Goal: Contribute content: Add original content to the website for others to see

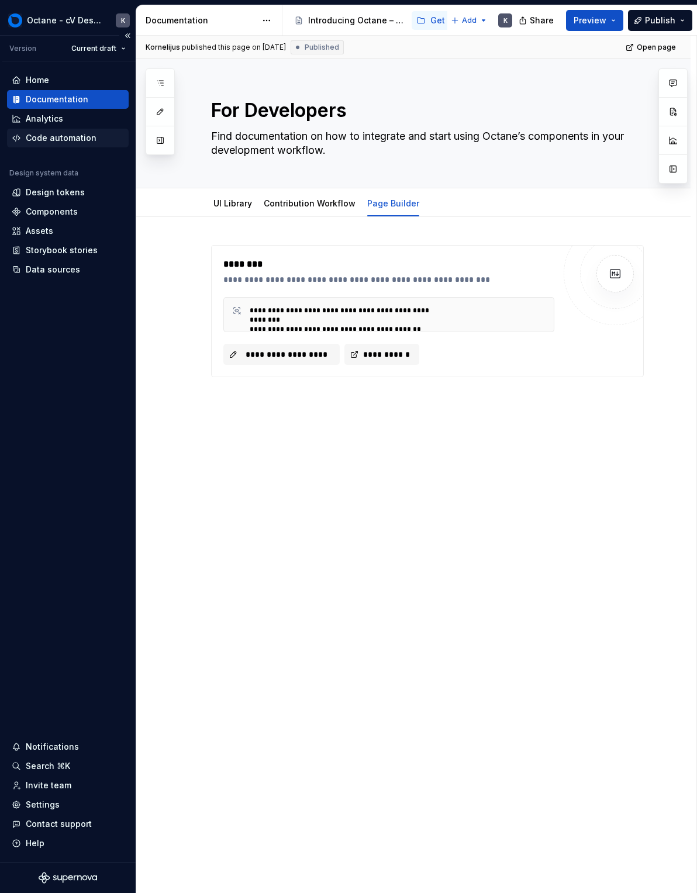
type textarea "*"
click at [284, 347] on button "**********" at bounding box center [281, 354] width 116 height 21
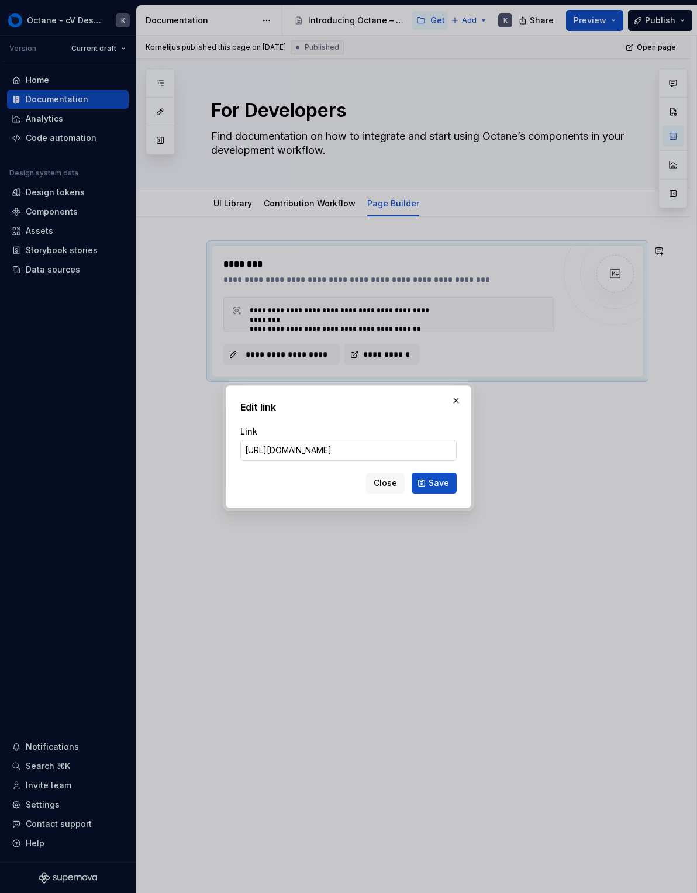
click at [384, 457] on input "https://raw.githubusercontent.com/carVertical/frontend-monorepo/refs/heads/mast…" at bounding box center [348, 450] width 216 height 21
drag, startPoint x: 385, startPoint y: 452, endPoint x: 717, endPoint y: 447, distance: 332.7
click at [696, 447] on html "Octane - cV Design System K Version Current draft Home Documentation Analytics …" at bounding box center [348, 446] width 697 height 893
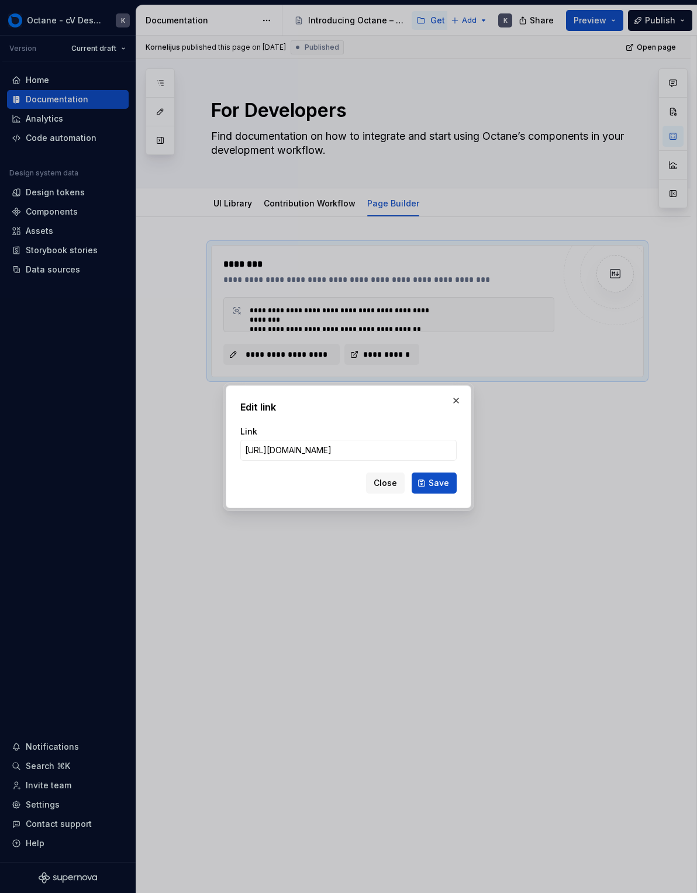
drag, startPoint x: 350, startPoint y: 447, endPoint x: 38, endPoint y: 416, distance: 313.2
click at [38, 416] on div "Edit link Link https://raw.githubusercontent.com/carVertical/frontend-monorepo/…" at bounding box center [348, 446] width 697 height 893
click at [330, 460] on div "Link https://raw.githubusercontent.com/carVertical/frontend-monorepo/refs/heads…" at bounding box center [348, 443] width 216 height 49
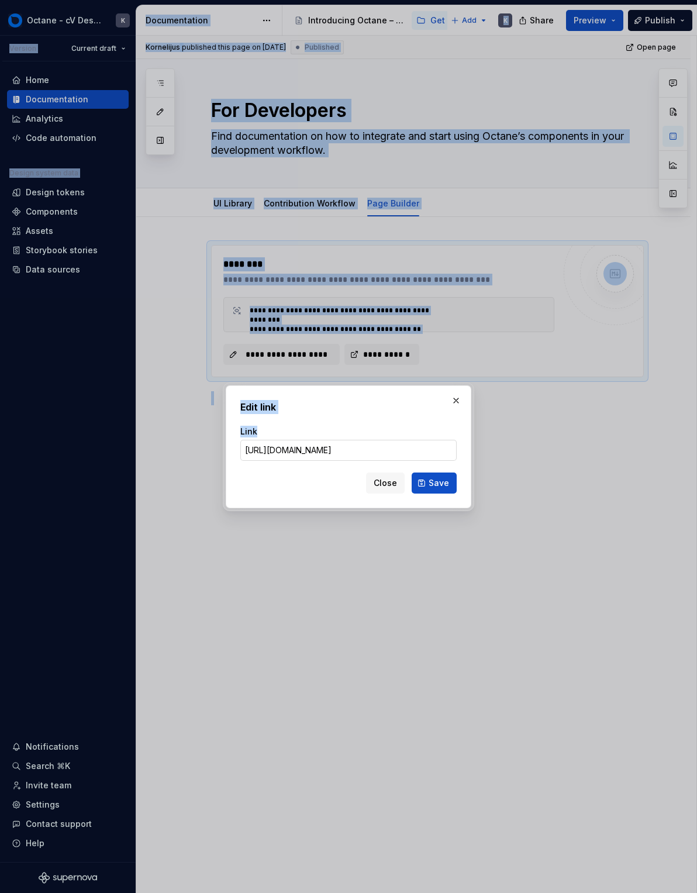
click at [350, 453] on input "https://raw.githubusercontent.com/carVertical/frontend-monorepo/refs/heads/mast…" at bounding box center [348, 450] width 216 height 21
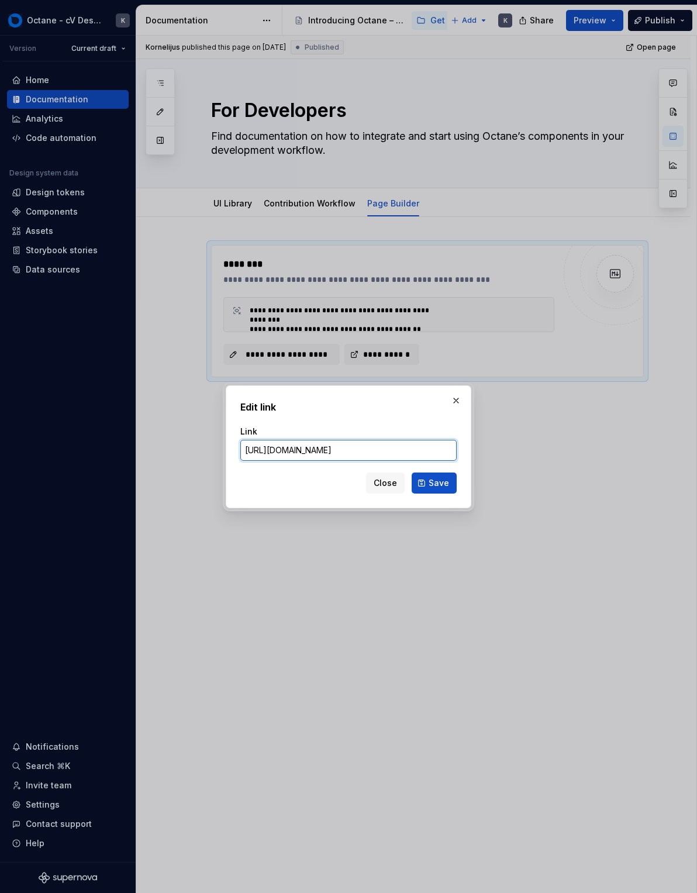
click at [351, 446] on input "https://raw.githubusercontent.com/carVertical/frontend-monorepo/refs/heads/mast…" at bounding box center [348, 450] width 216 height 21
paste input "https://raw.githubusercontent.com/carVertical/frontend-monorepo/refs/heads/mast…"
type input "https://raw.githubusercontent.com/carVertical/frontend-monorepo/refs/heads/mast…"
click at [379, 464] on div "Link https://raw.githubusercontent.com/carVertical/frontend-monorepo/refs/heads…" at bounding box center [348, 443] width 216 height 49
drag, startPoint x: 387, startPoint y: 450, endPoint x: 477, endPoint y: 458, distance: 89.8
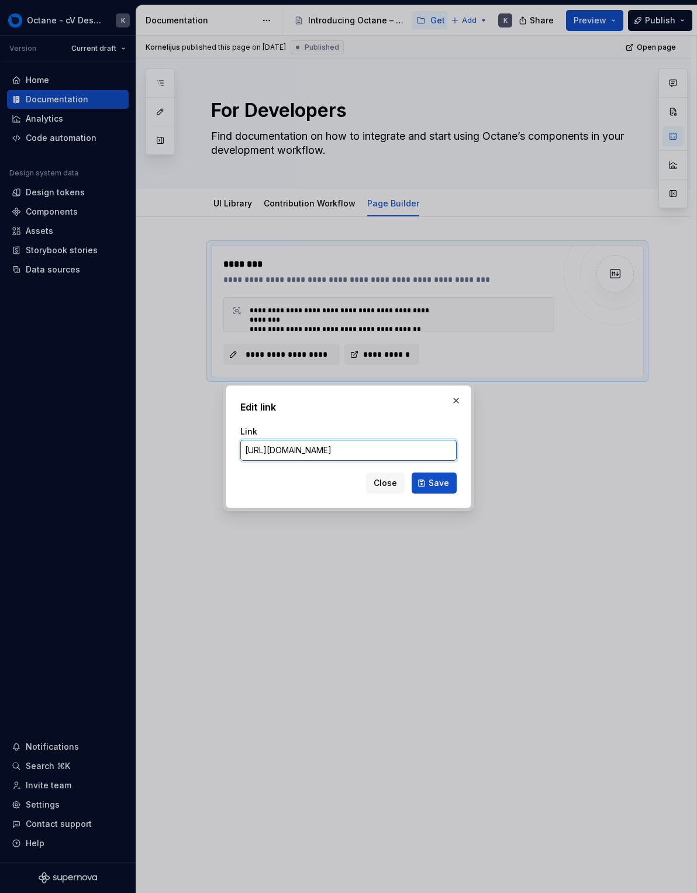
click at [388, 450] on input "https://raw.githubusercontent.com/carVertical/frontend-monorepo/refs/heads/mast…" at bounding box center [348, 450] width 216 height 21
drag, startPoint x: 477, startPoint y: 458, endPoint x: 466, endPoint y: 450, distance: 13.3
click at [499, 460] on div "Edit link Link https://raw.githubusercontent.com/carVertical/frontend-monorepo/…" at bounding box center [348, 446] width 697 height 893
click at [457, 447] on div "Edit link Link https://raw.githubusercontent.com/carVertical/frontend-monorepo/…" at bounding box center [349, 446] width 246 height 123
click at [447, 449] on input "https://raw.githubusercontent.com/carVertical/frontend-monorepo/refs/heads/mast…" at bounding box center [348, 450] width 216 height 21
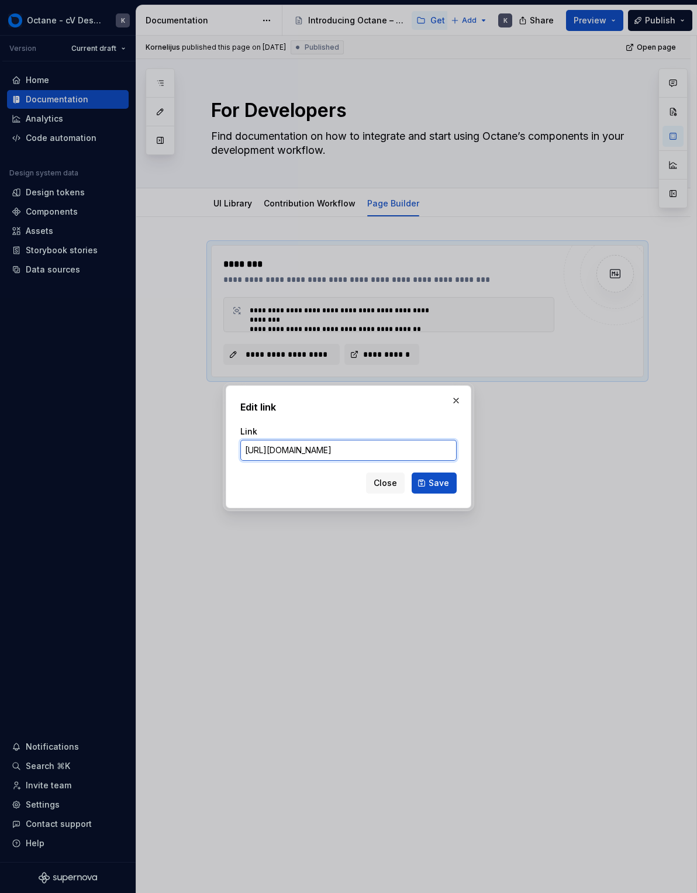
scroll to position [0, 111]
drag, startPoint x: 467, startPoint y: 451, endPoint x: 488, endPoint y: 453, distance: 21.1
click at [488, 453] on div "Edit link Link https://raw.githubusercontent.com/carVertical/frontend-monorepo/…" at bounding box center [348, 446] width 697 height 893
click at [433, 492] on button "Save" at bounding box center [434, 482] width 45 height 21
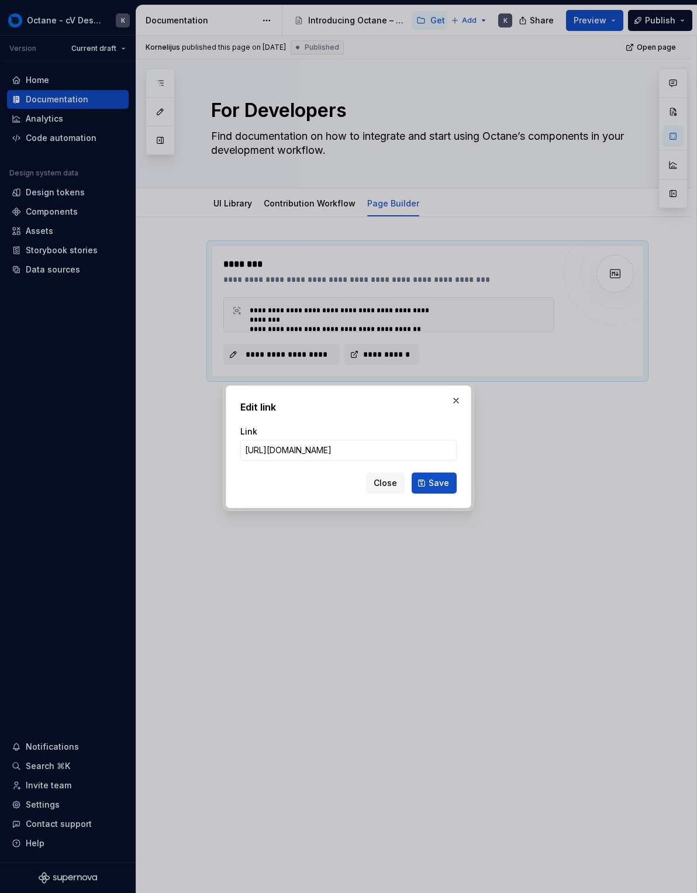
scroll to position [0, 0]
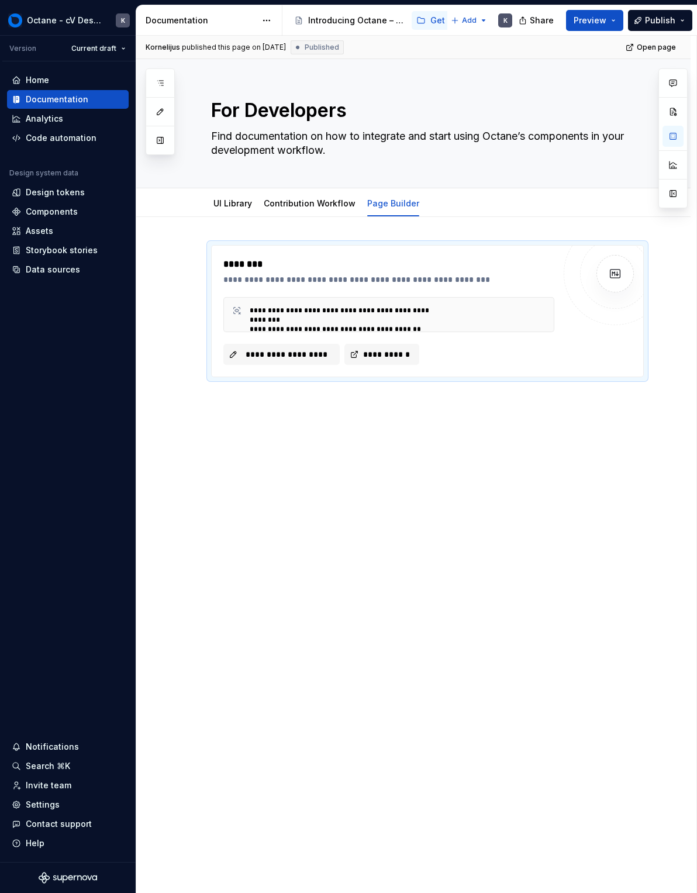
click at [379, 530] on div "**********" at bounding box center [416, 465] width 560 height 858
type textarea "*"
click at [290, 354] on span "**********" at bounding box center [286, 354] width 92 height 12
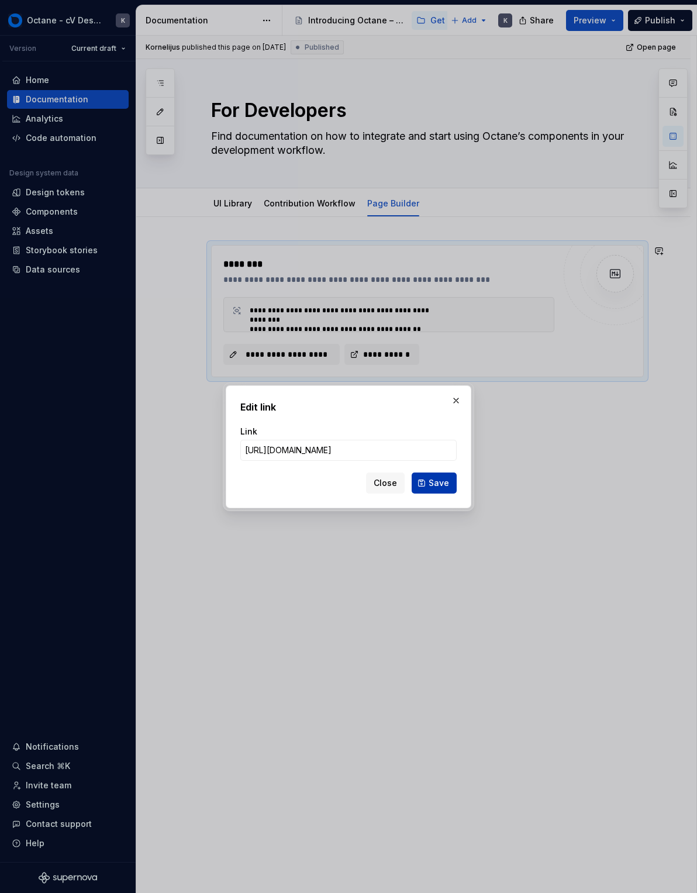
scroll to position [0, 544]
type input "https://raw.githubusercontent.com/carVertical/frontend-monorepo/refs/heads/mast…"
click at [447, 484] on span "Save" at bounding box center [439, 483] width 20 height 12
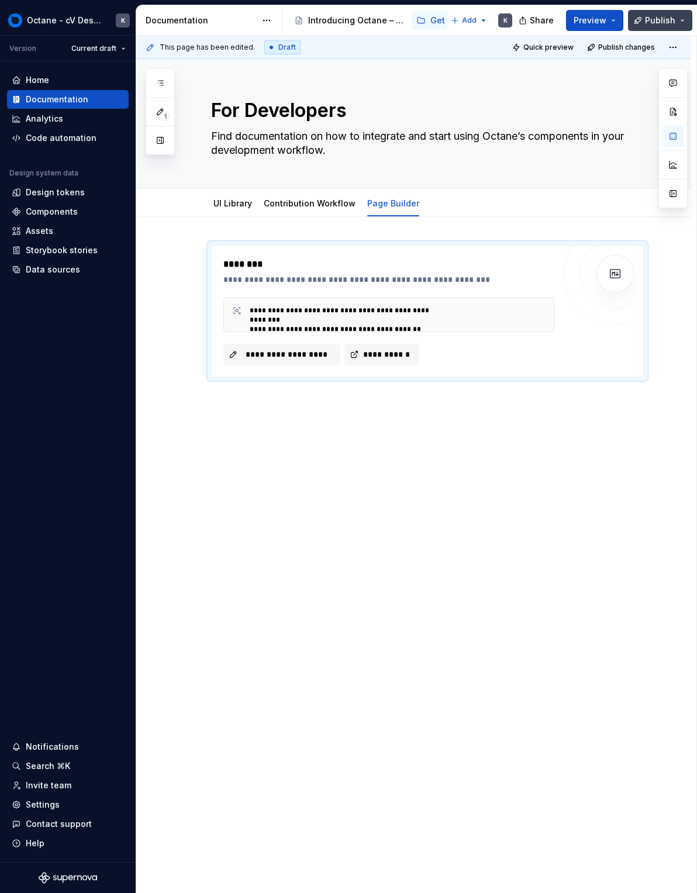
click at [658, 13] on button "Publish" at bounding box center [660, 20] width 64 height 21
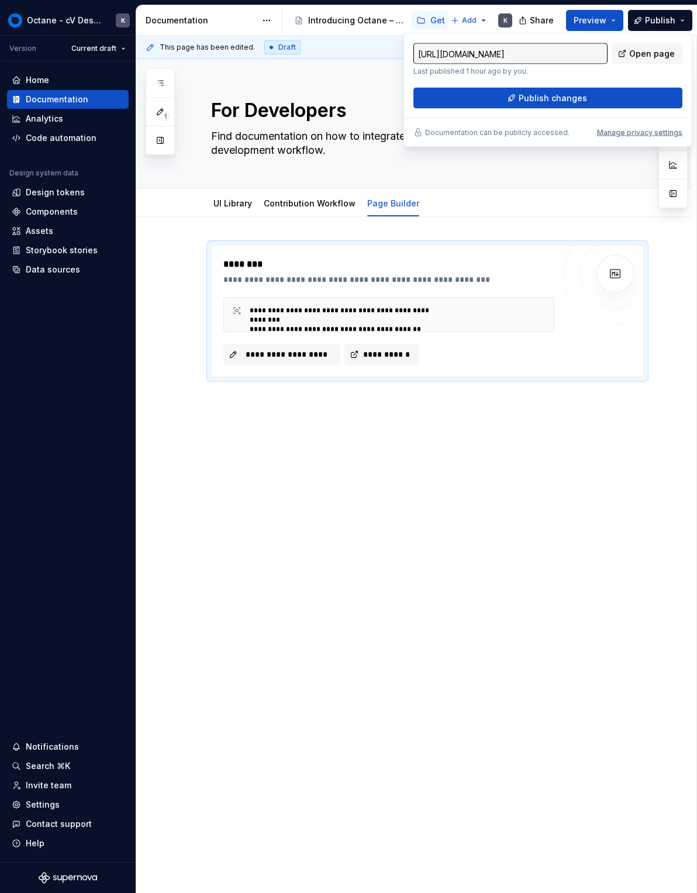
click at [584, 112] on div "https://octane.carvertical.com/latest/get-started/for-developers/page-builder-u…" at bounding box center [547, 90] width 289 height 114
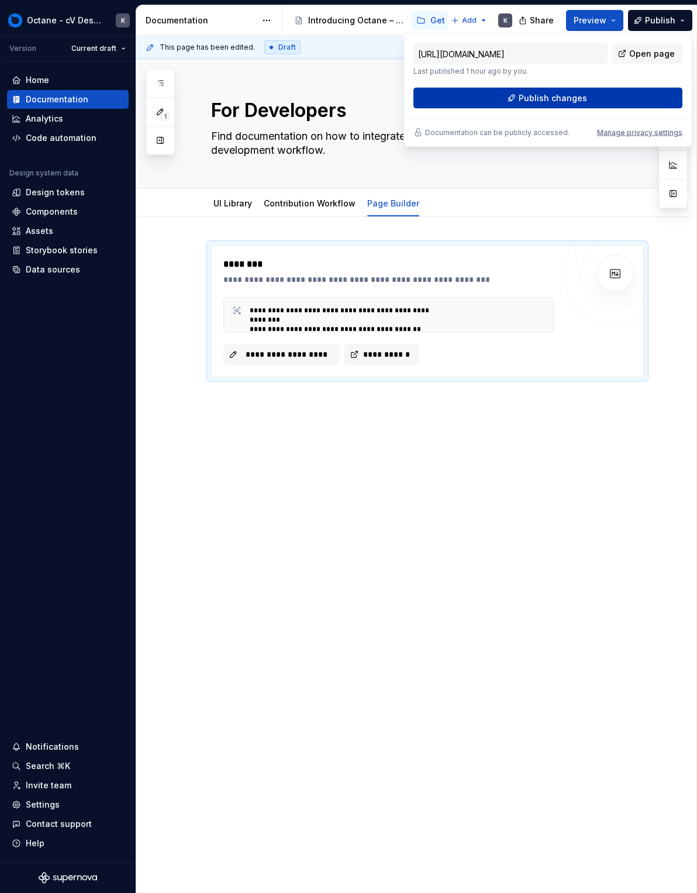
click at [578, 99] on span "Publish changes" at bounding box center [553, 98] width 68 height 12
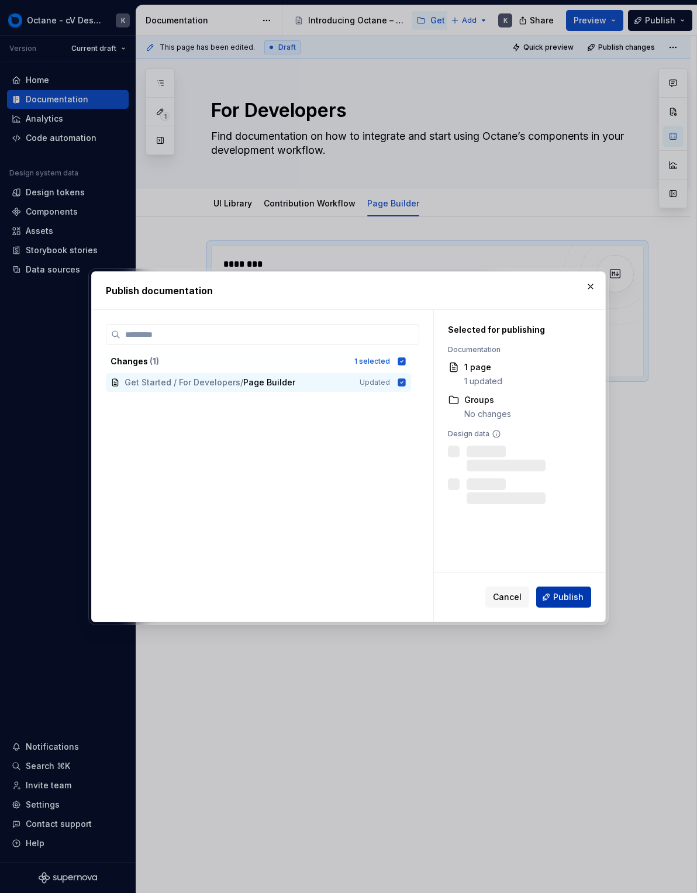
click at [567, 599] on span "Publish" at bounding box center [568, 597] width 30 height 12
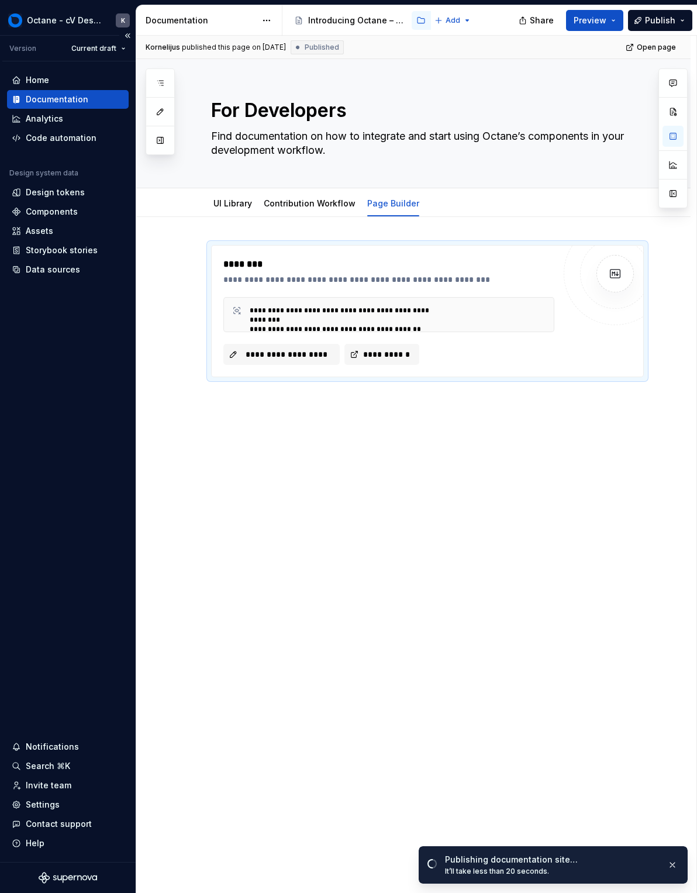
type textarea "*"
